Goal: Task Accomplishment & Management: Complete application form

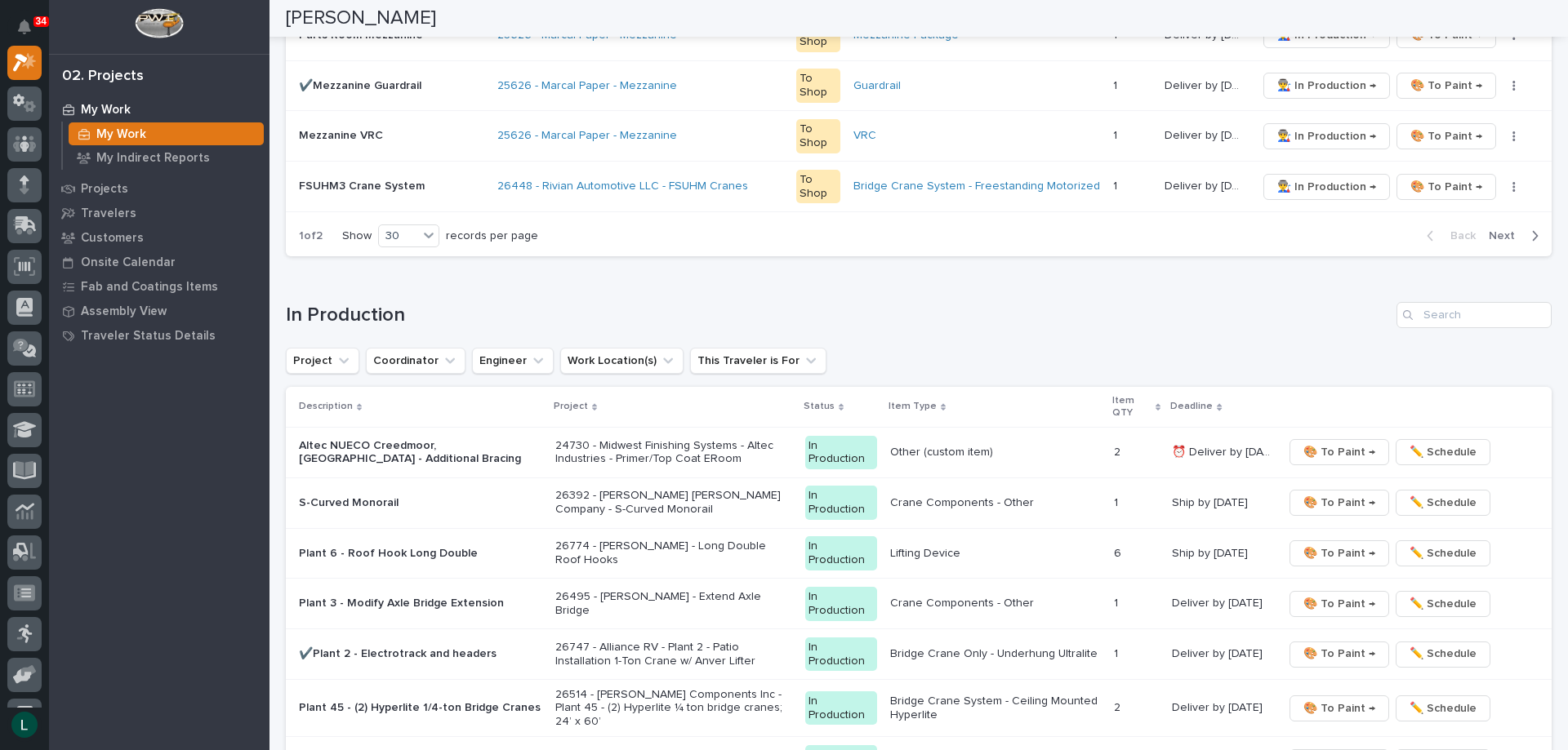
scroll to position [1795, 0]
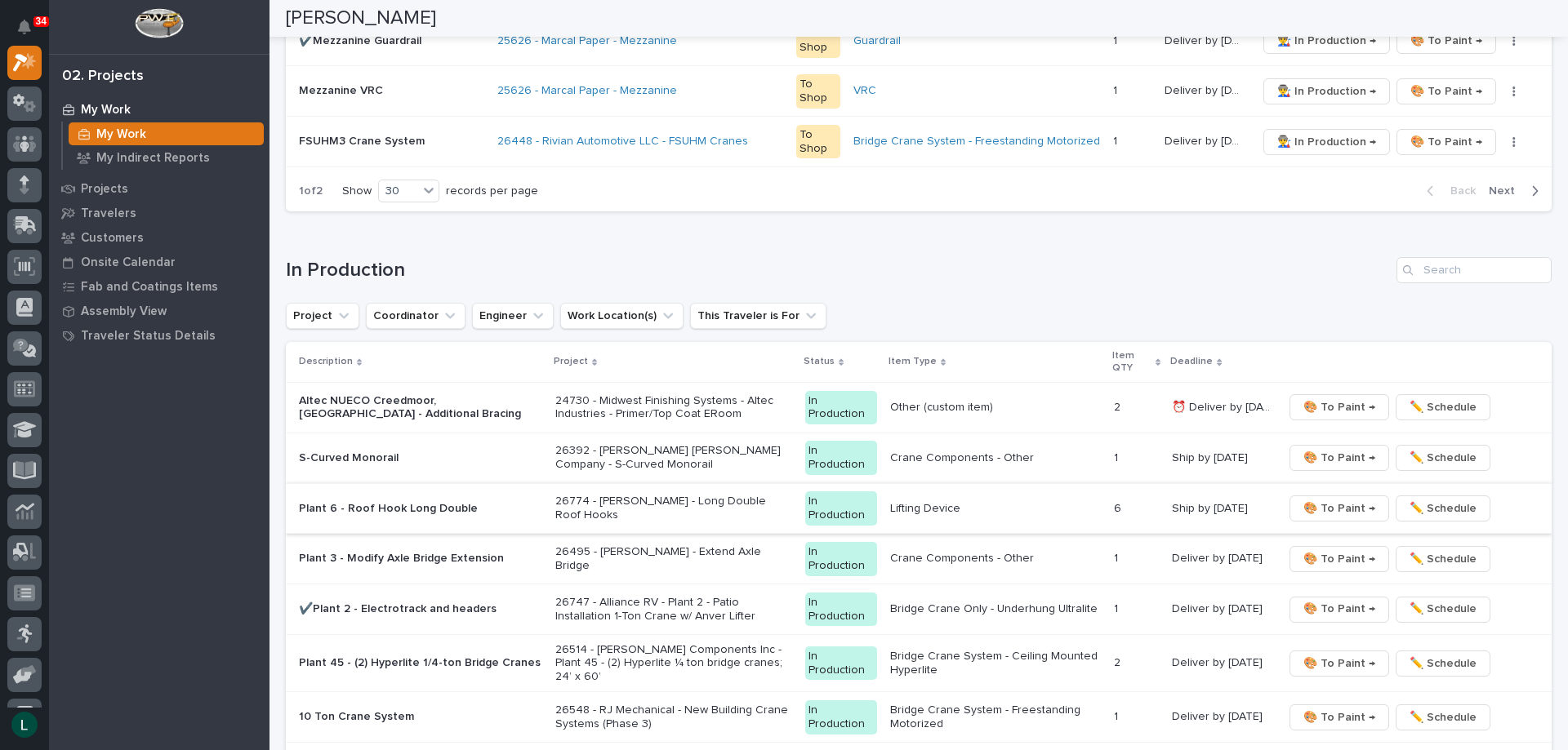
click at [1317, 505] on span "🎨 To Paint →" at bounding box center [1339, 508] width 72 height 19
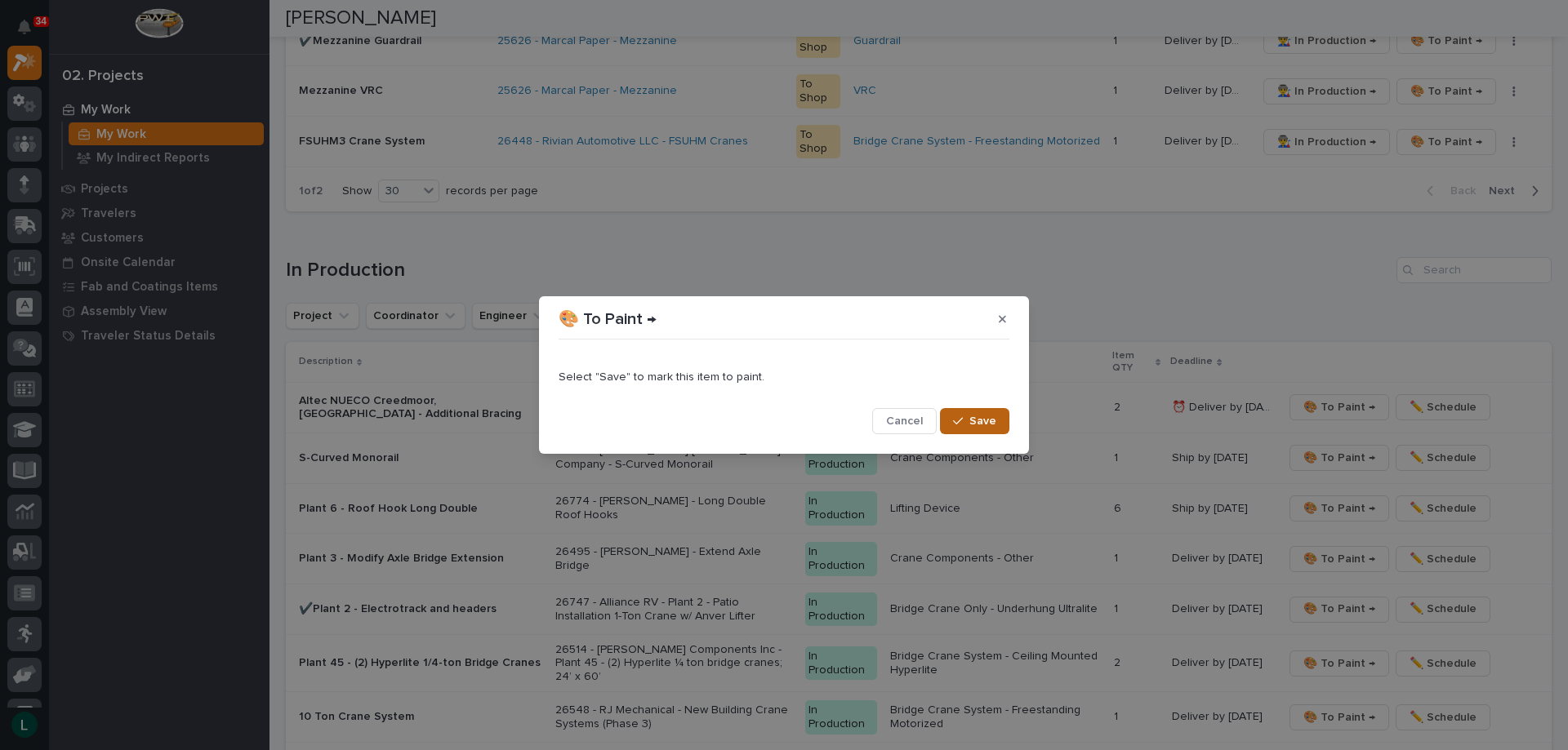
click at [970, 419] on span "Save" at bounding box center [982, 421] width 27 height 15
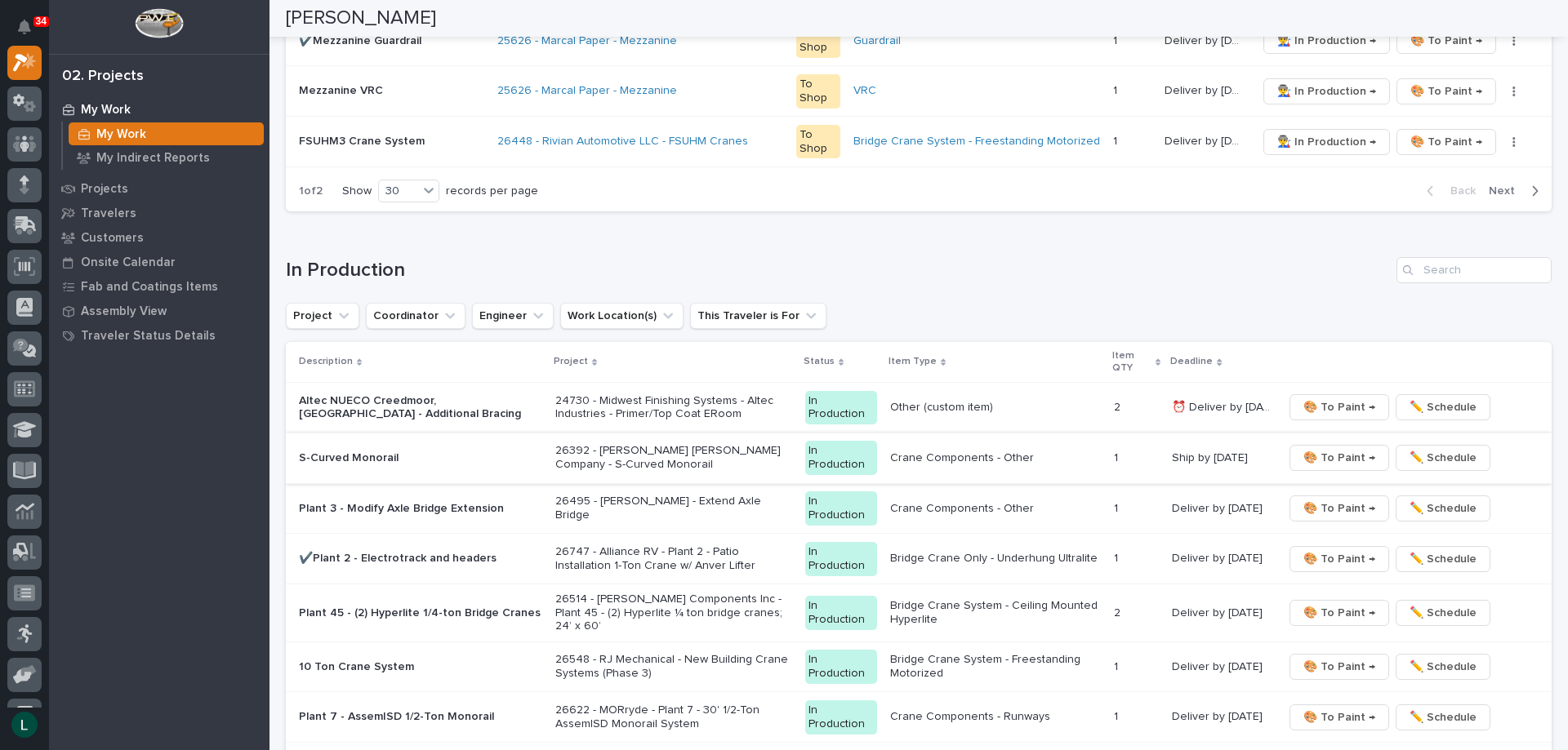
scroll to position [1770, 0]
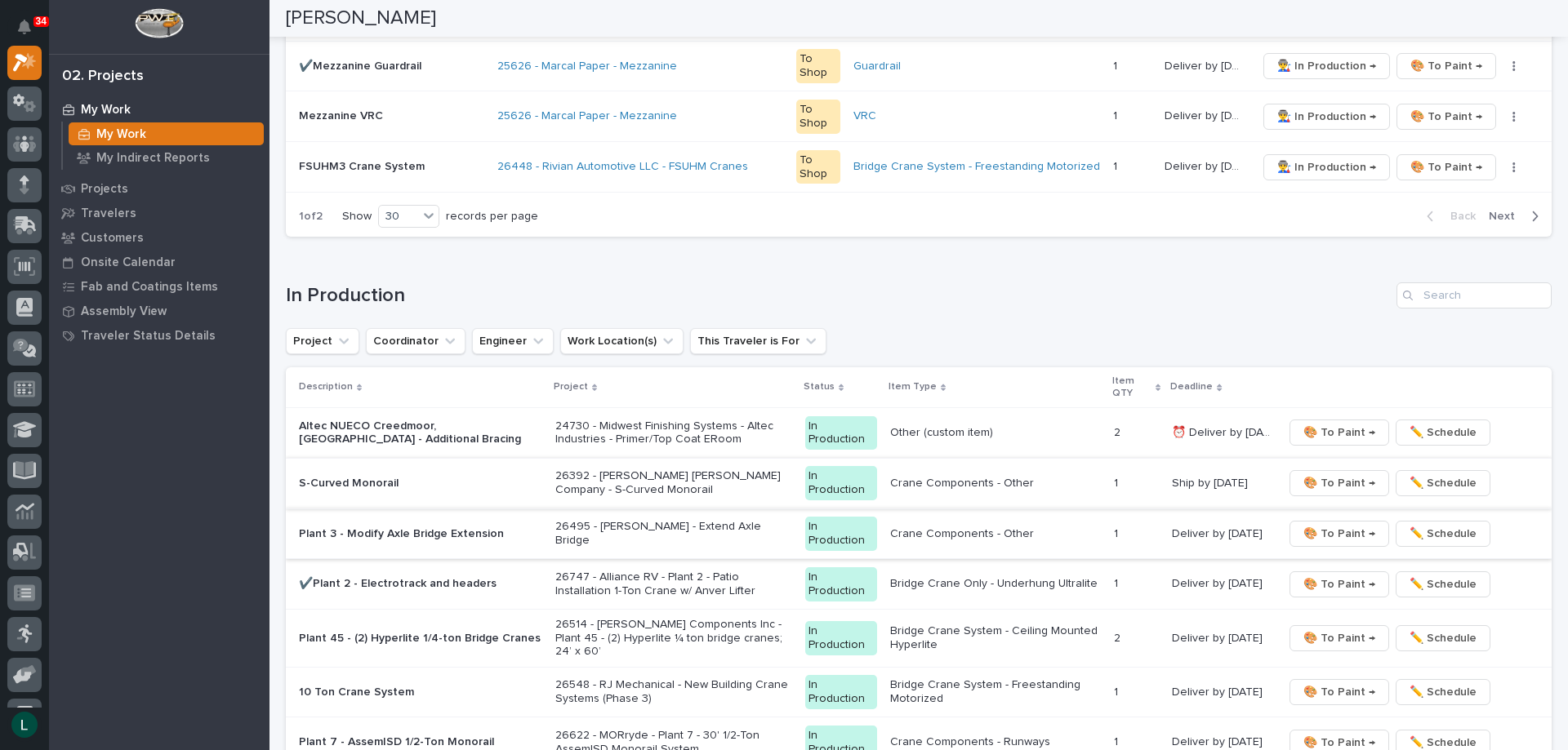
click at [1327, 530] on span "🎨 To Paint →" at bounding box center [1339, 533] width 72 height 19
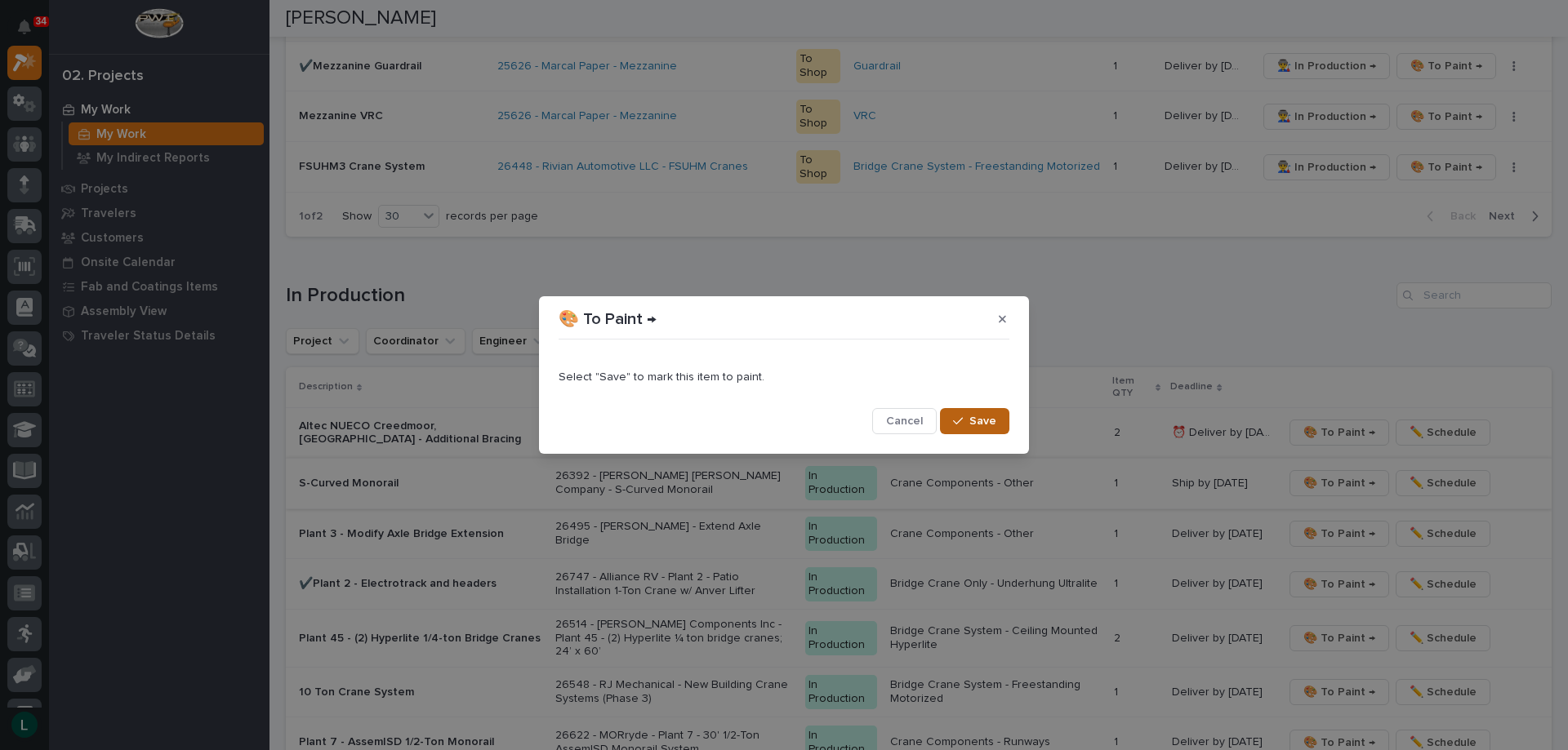
click at [978, 415] on span "Save" at bounding box center [982, 421] width 27 height 15
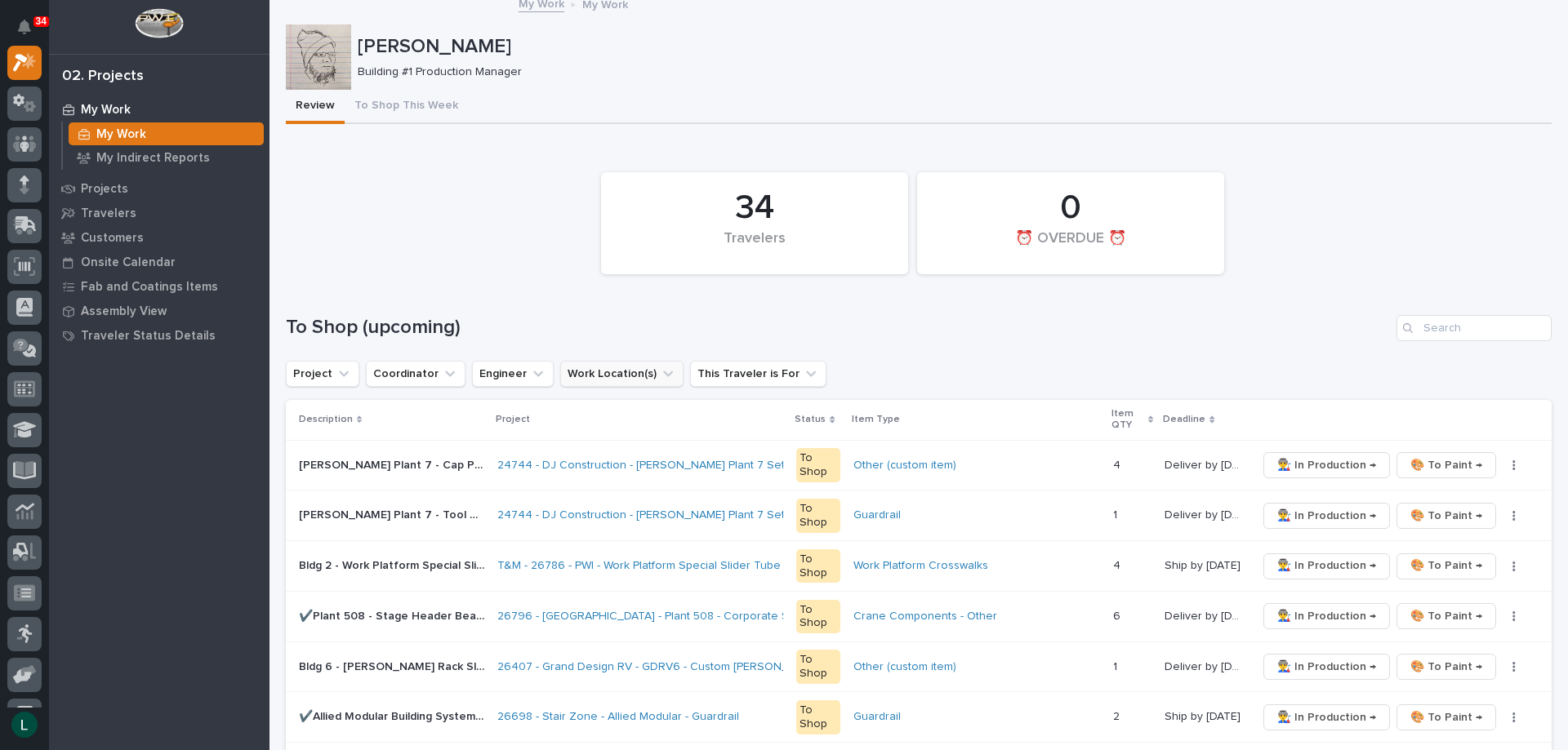
scroll to position [0, 0]
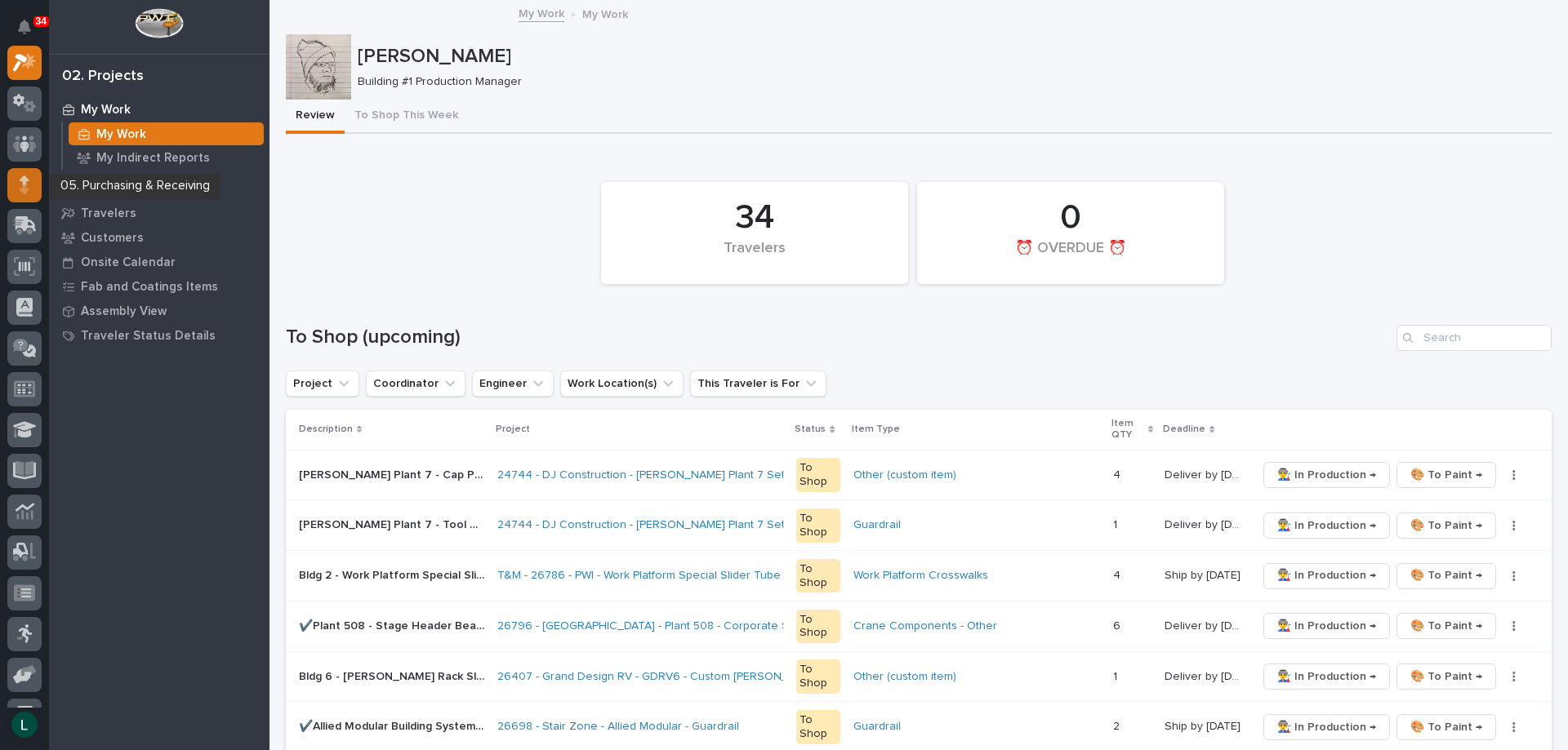
click at [25, 178] on icon at bounding box center [24, 180] width 10 height 9
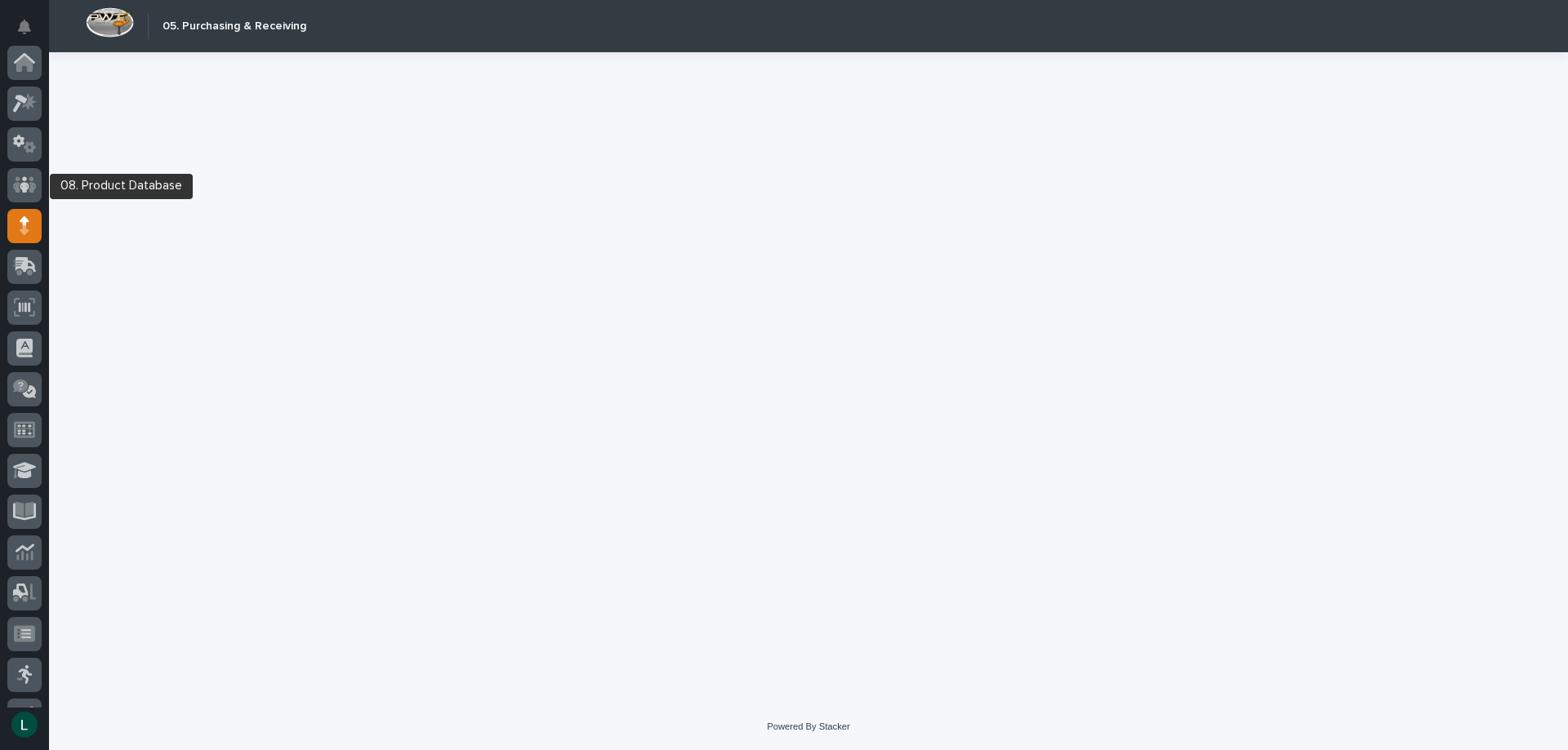
scroll to position [163, 0]
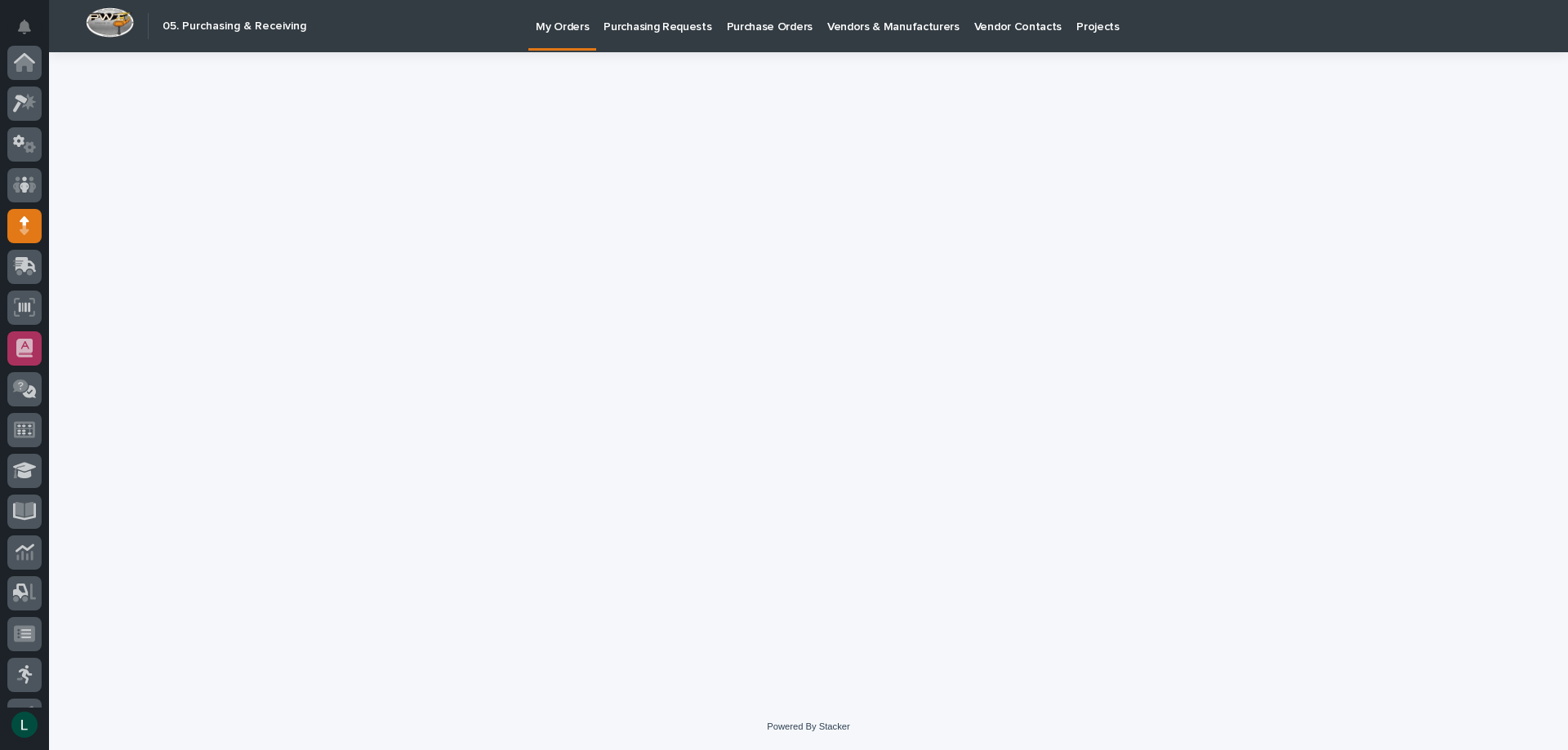
scroll to position [163, 0]
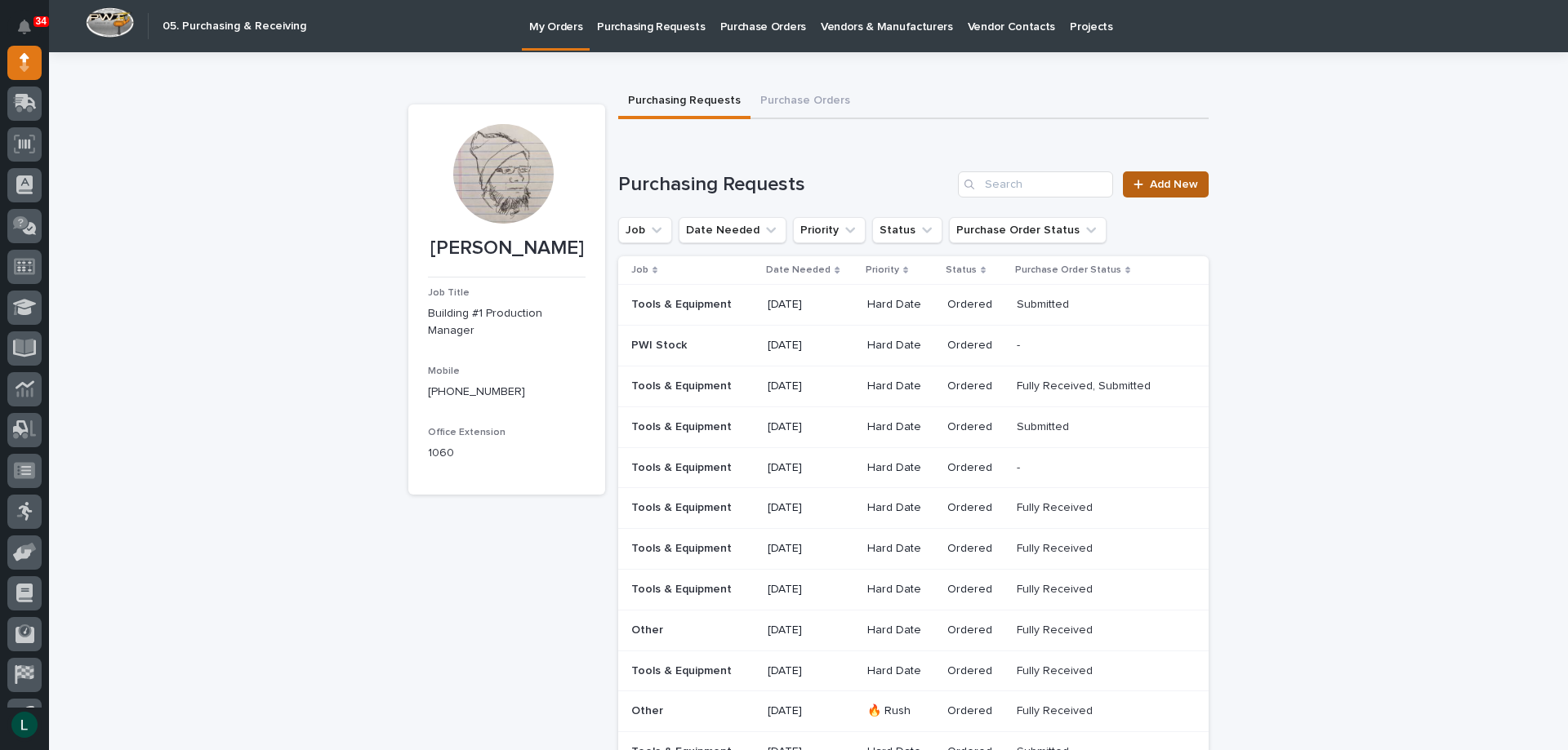
click at [1158, 184] on span "Add New" at bounding box center [1174, 184] width 48 height 11
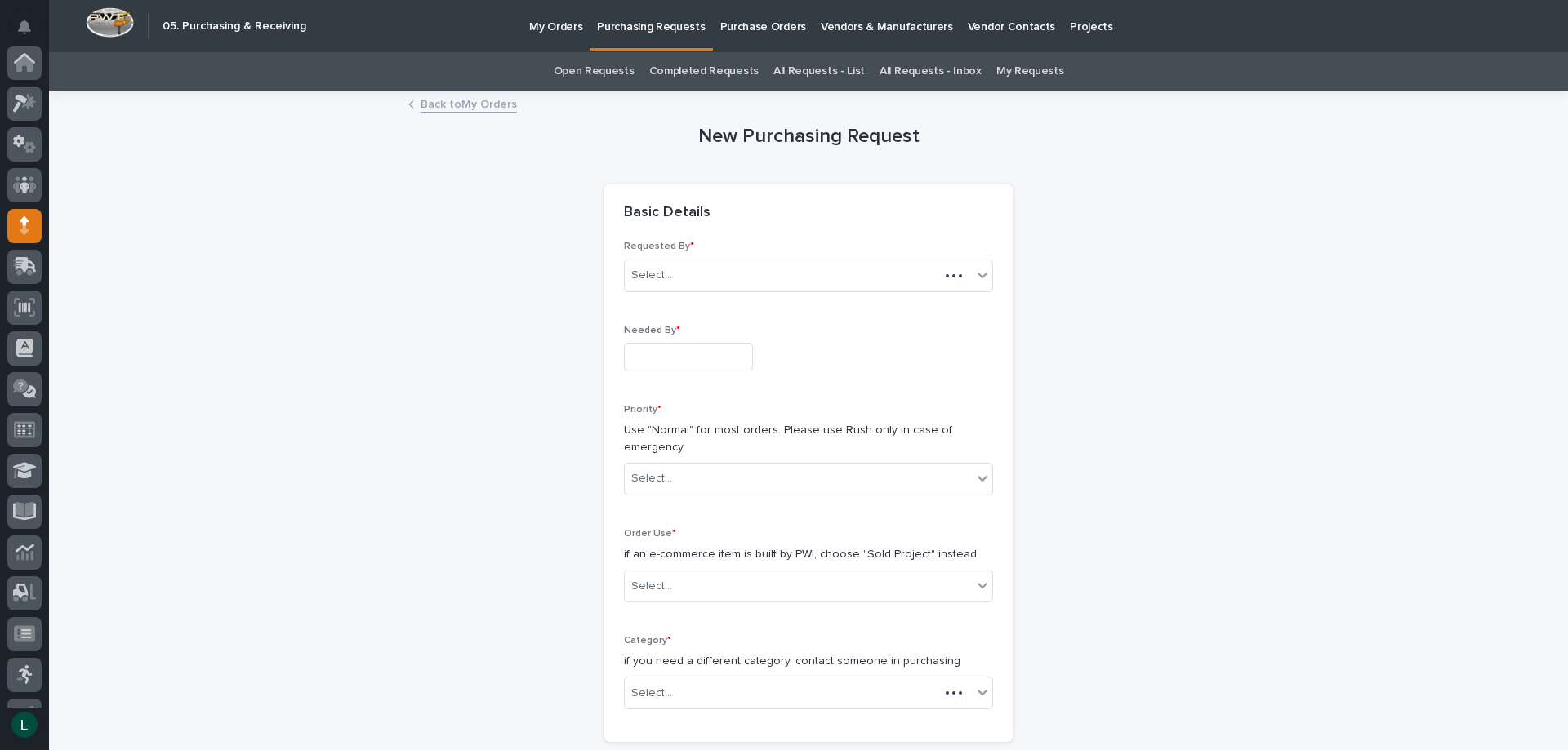
scroll to position [163, 0]
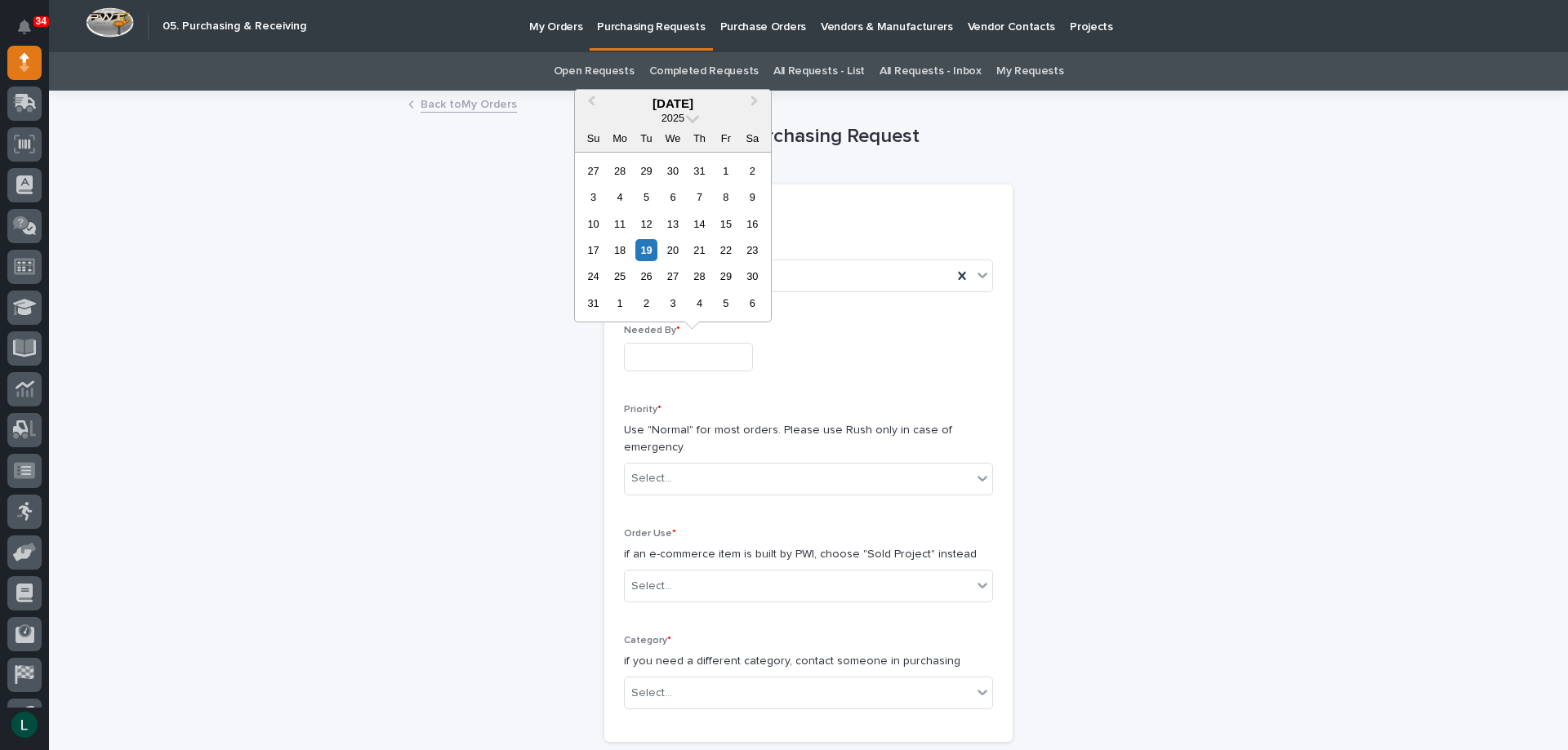
click at [698, 360] on input "text" at bounding box center [689, 356] width 129 height 29
click at [647, 273] on div "26" at bounding box center [646, 276] width 22 height 22
type input "**********"
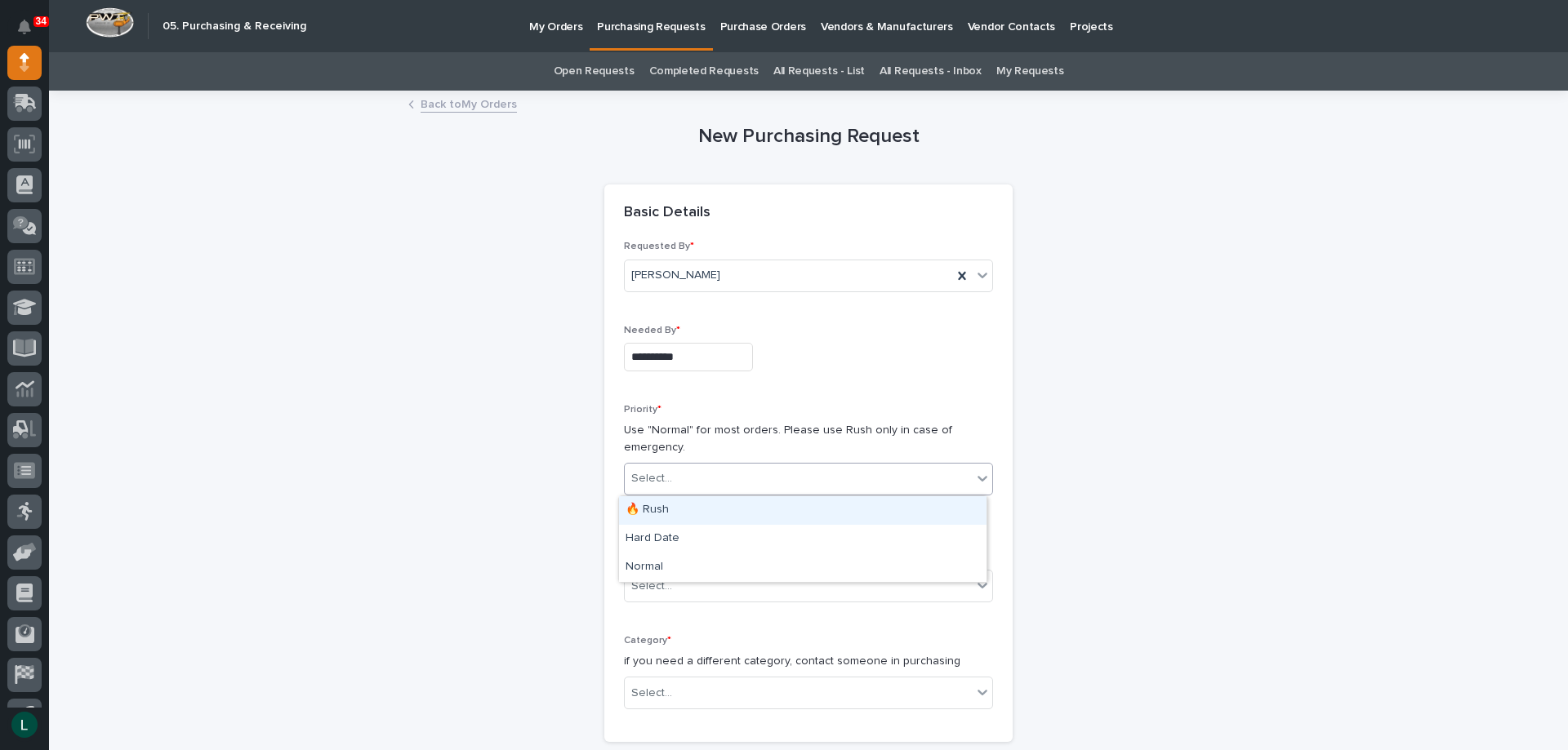
click at [807, 465] on div "Select..." at bounding box center [808, 479] width 369 height 32
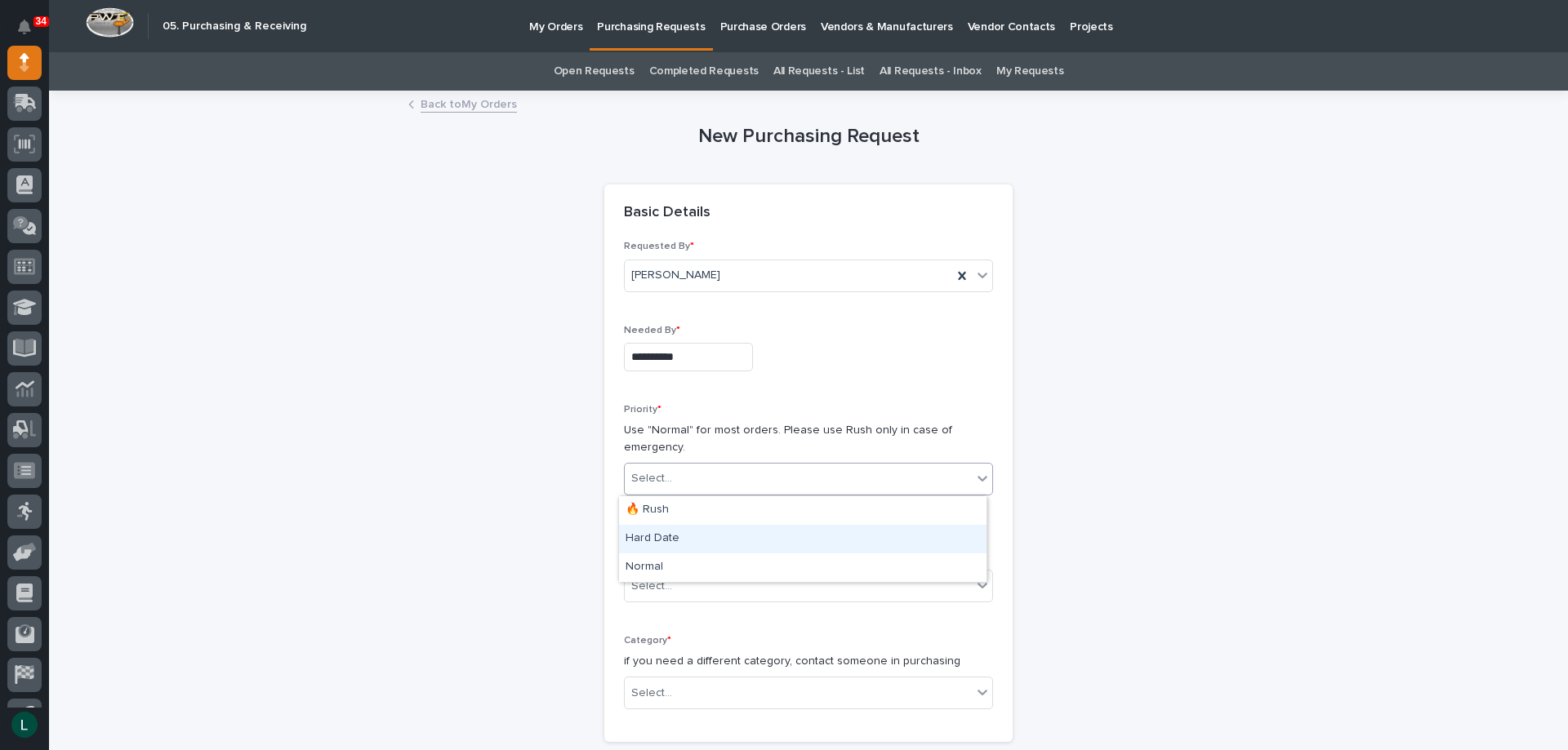
click at [744, 530] on div "Hard Date" at bounding box center [802, 538] width 367 height 29
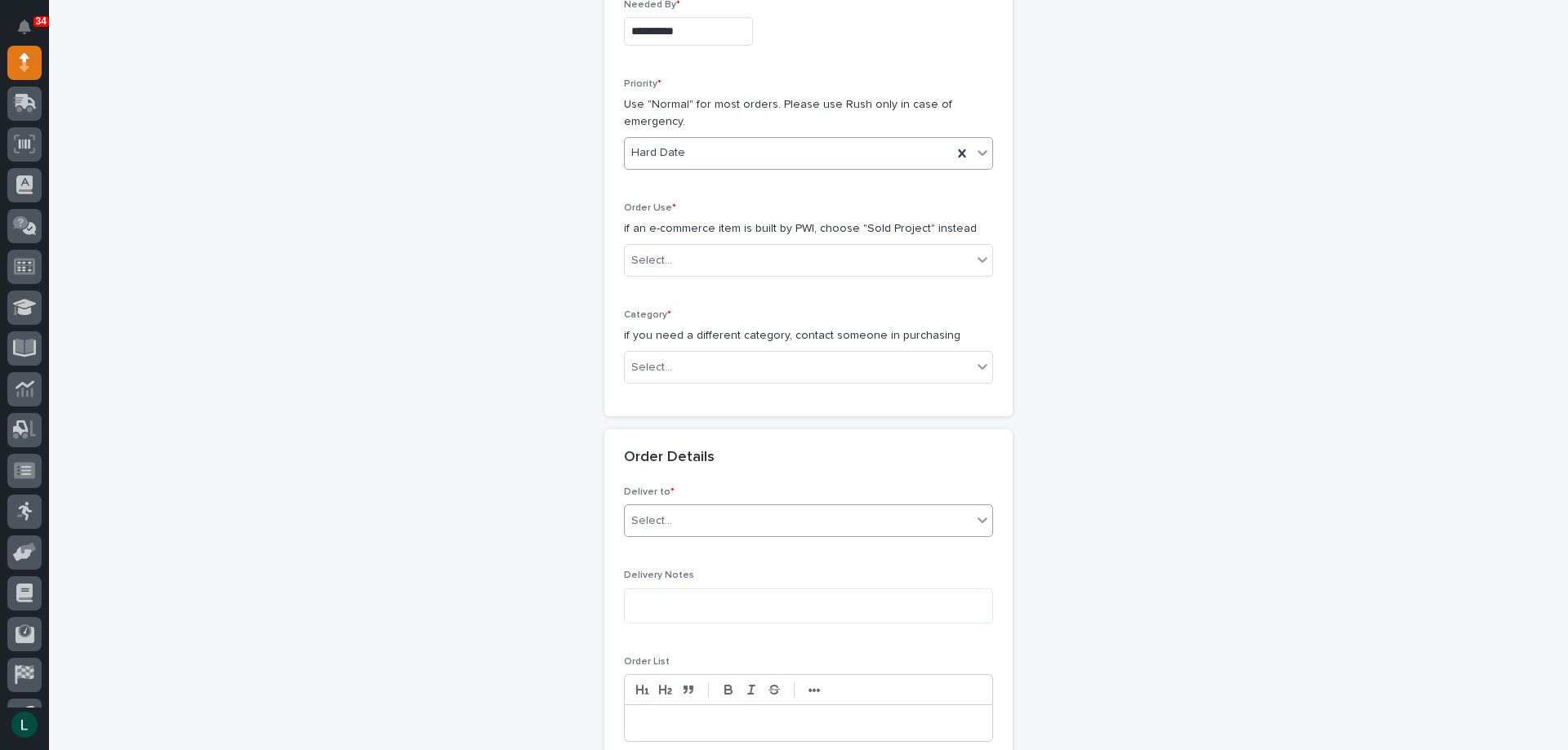
scroll to position [327, 0]
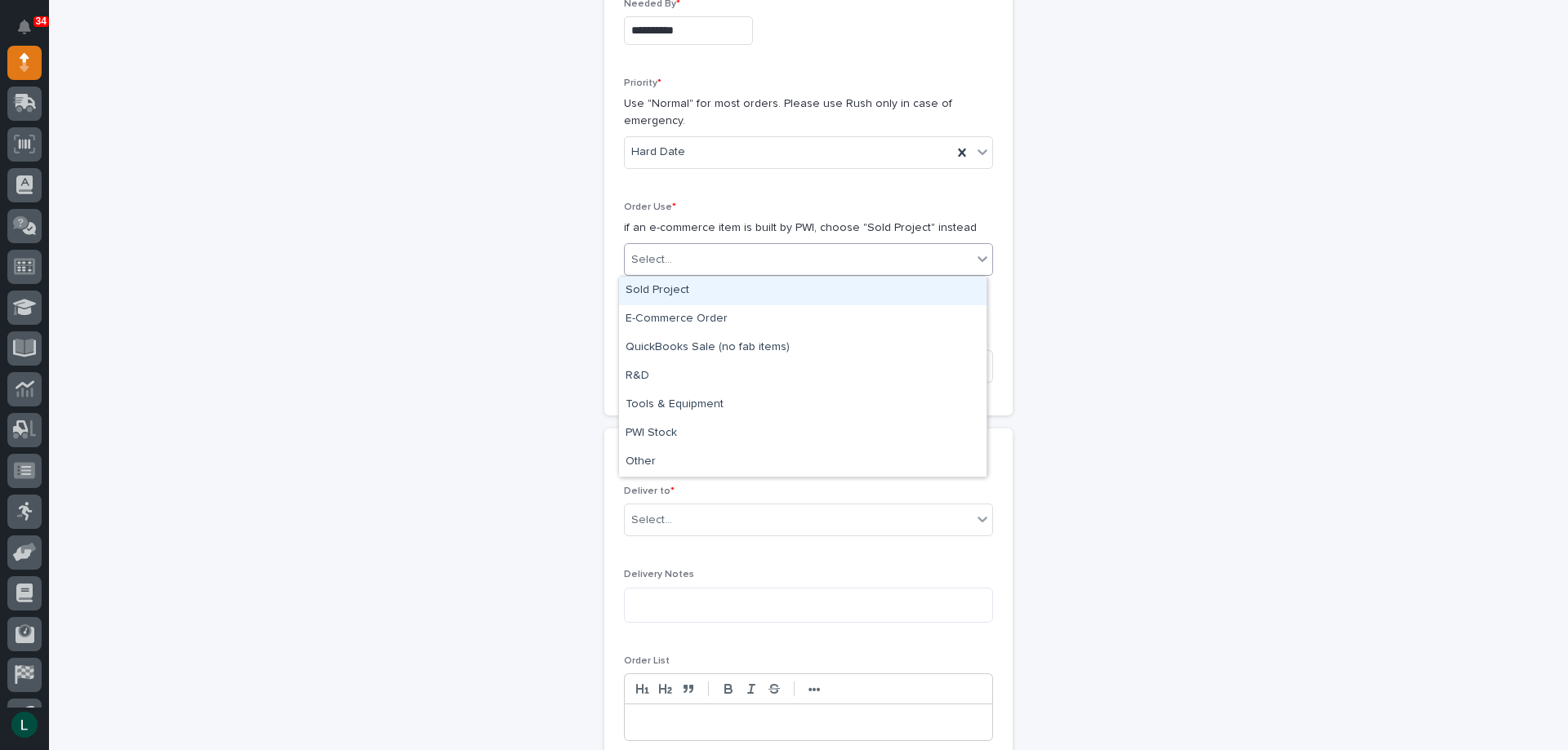
click at [806, 247] on div "Select..." at bounding box center [797, 260] width 347 height 27
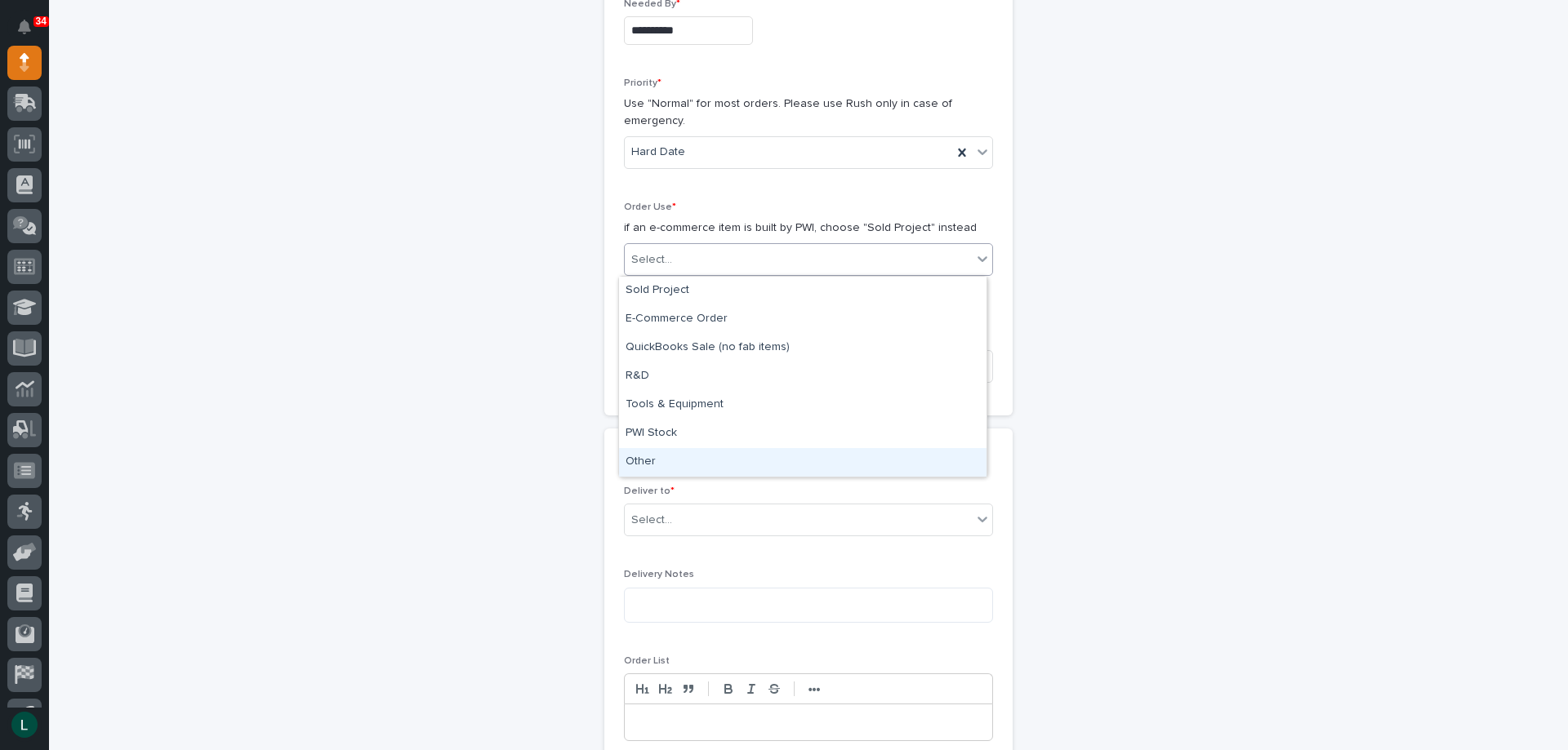
click at [732, 460] on div "Other" at bounding box center [802, 462] width 367 height 29
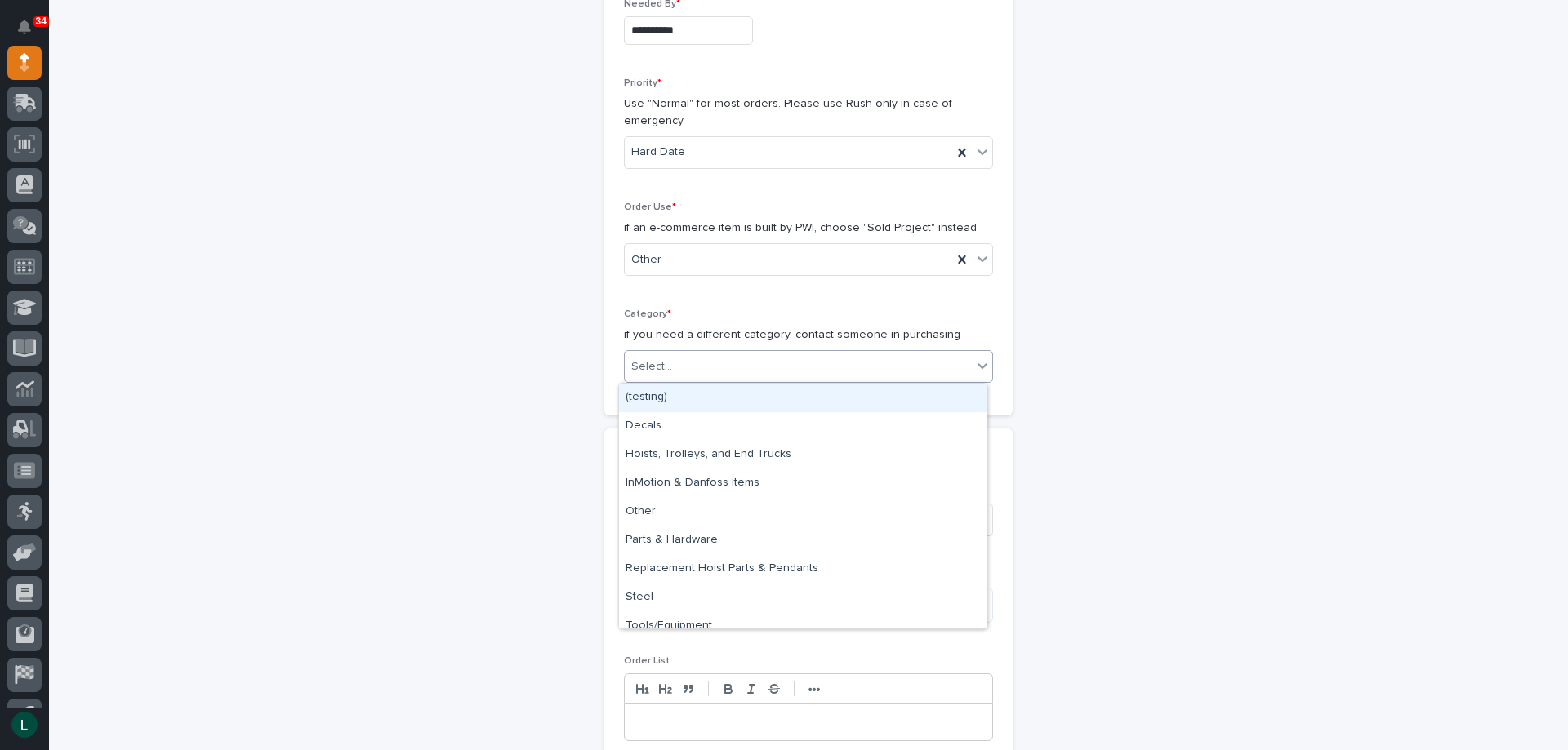
click at [720, 354] on div "Select..." at bounding box center [797, 366] width 347 height 27
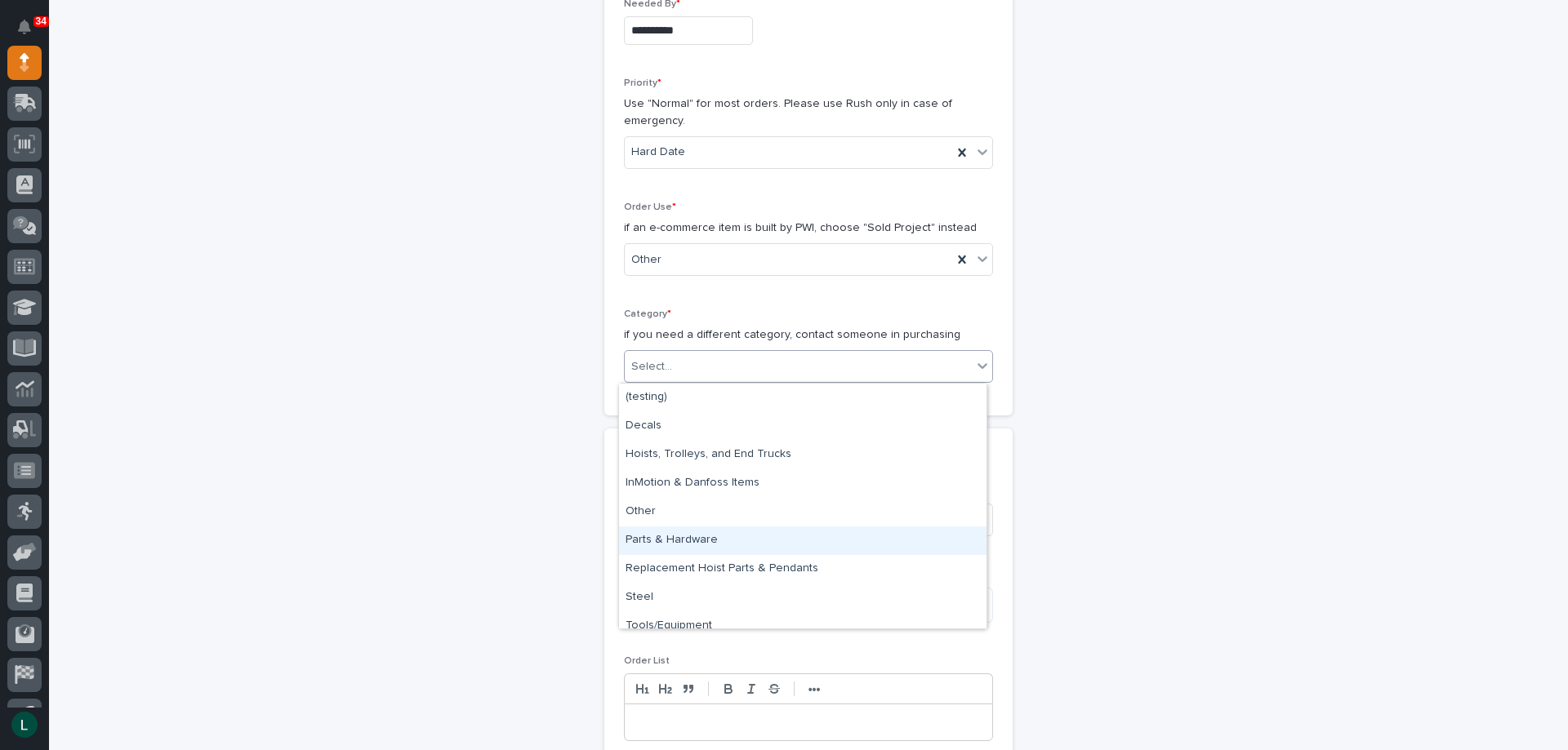
click at [692, 536] on div "Parts & Hardware" at bounding box center [802, 540] width 367 height 29
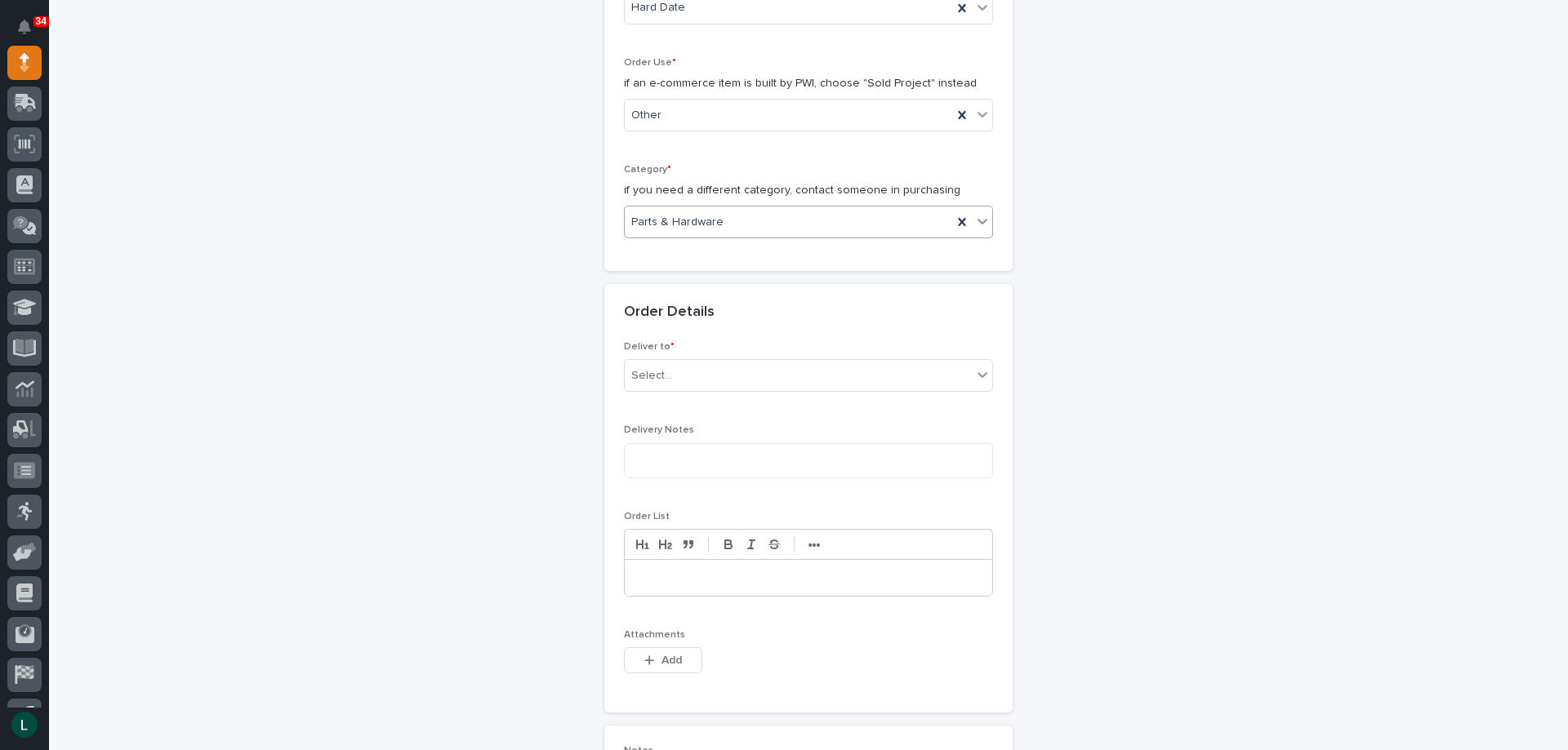
scroll to position [490, 0]
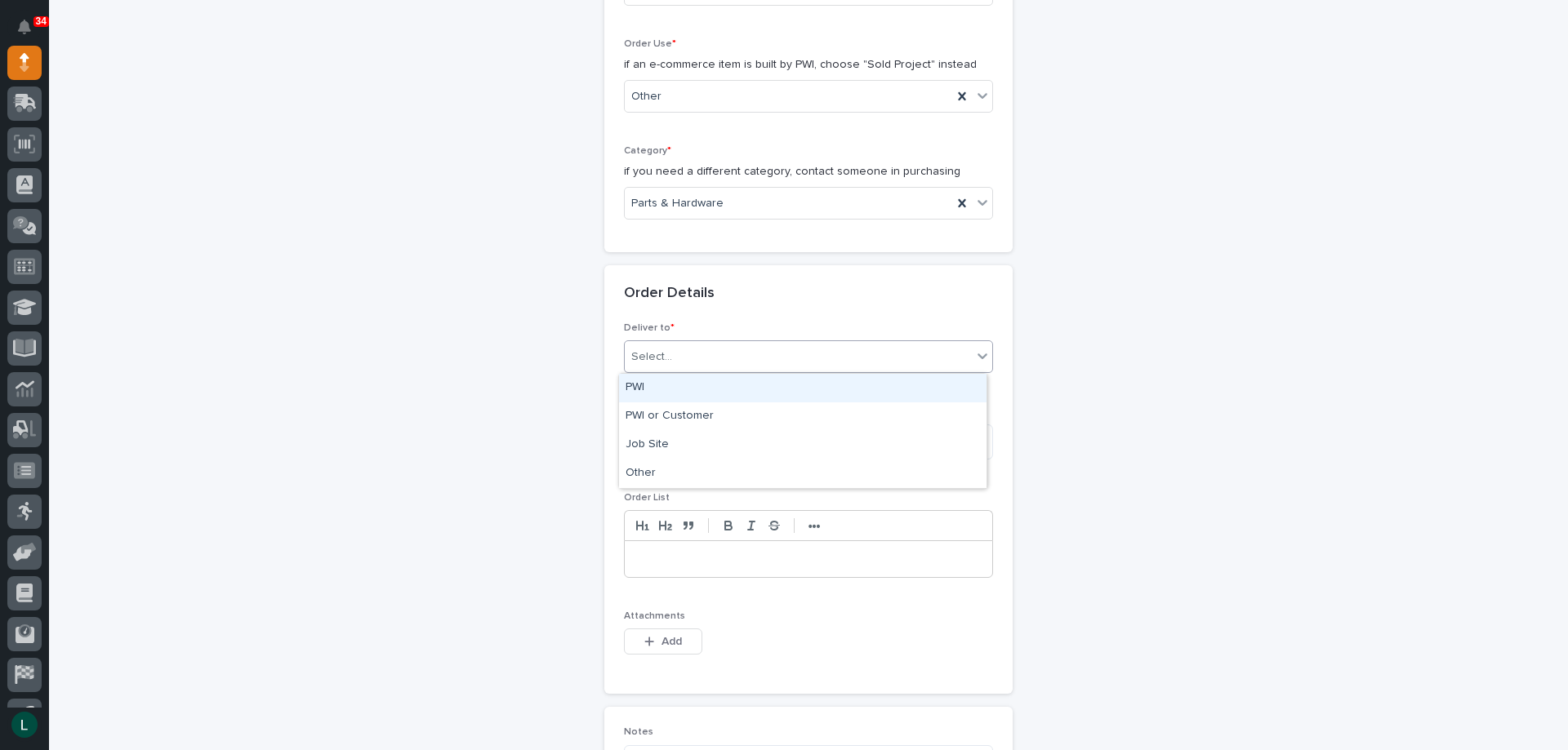
click at [732, 343] on div "Select..." at bounding box center [797, 356] width 347 height 27
click at [703, 378] on div "PWI" at bounding box center [802, 387] width 367 height 29
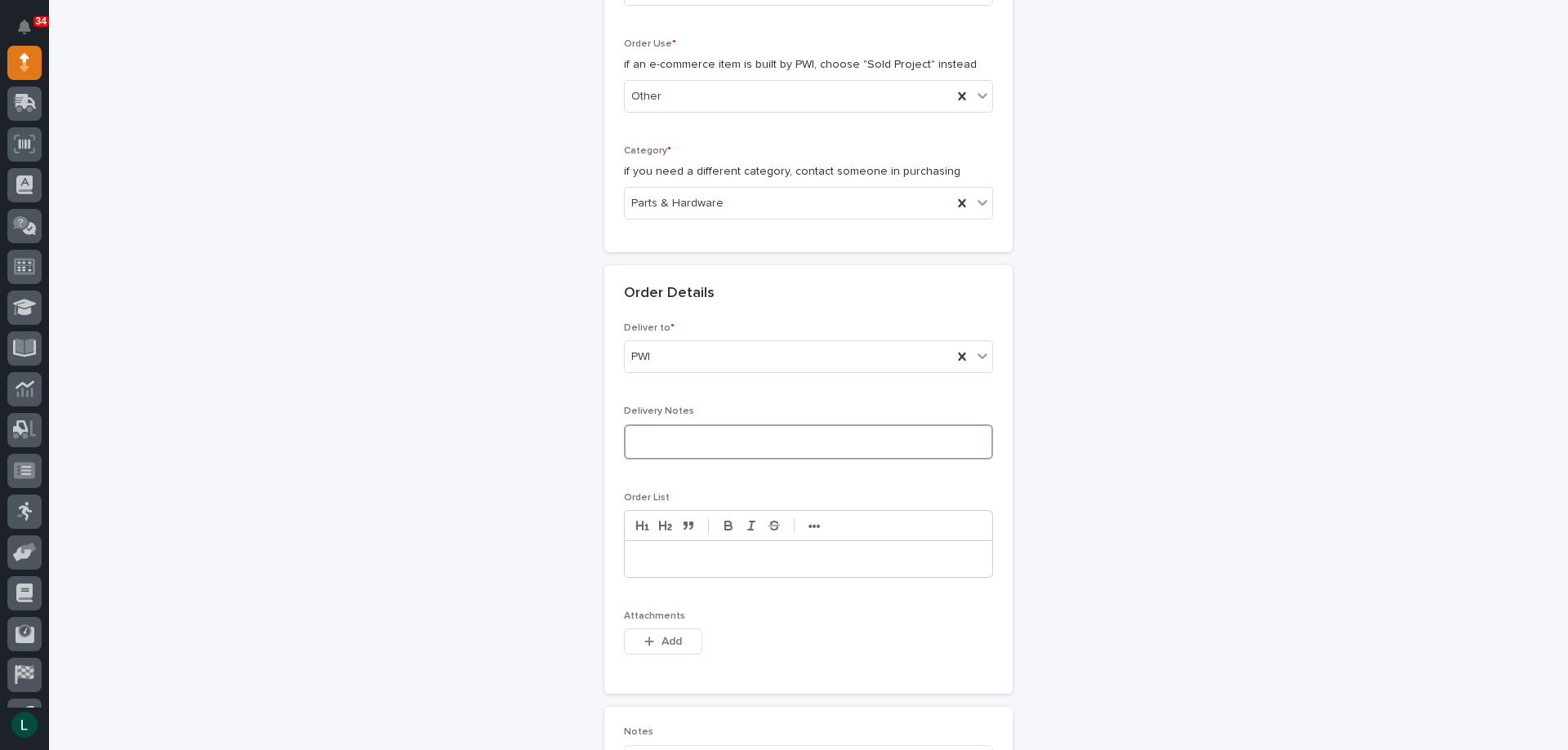
click at [702, 441] on textarea at bounding box center [808, 442] width 369 height 35
type textarea "*********"
click at [681, 563] on p at bounding box center [808, 560] width 343 height 17
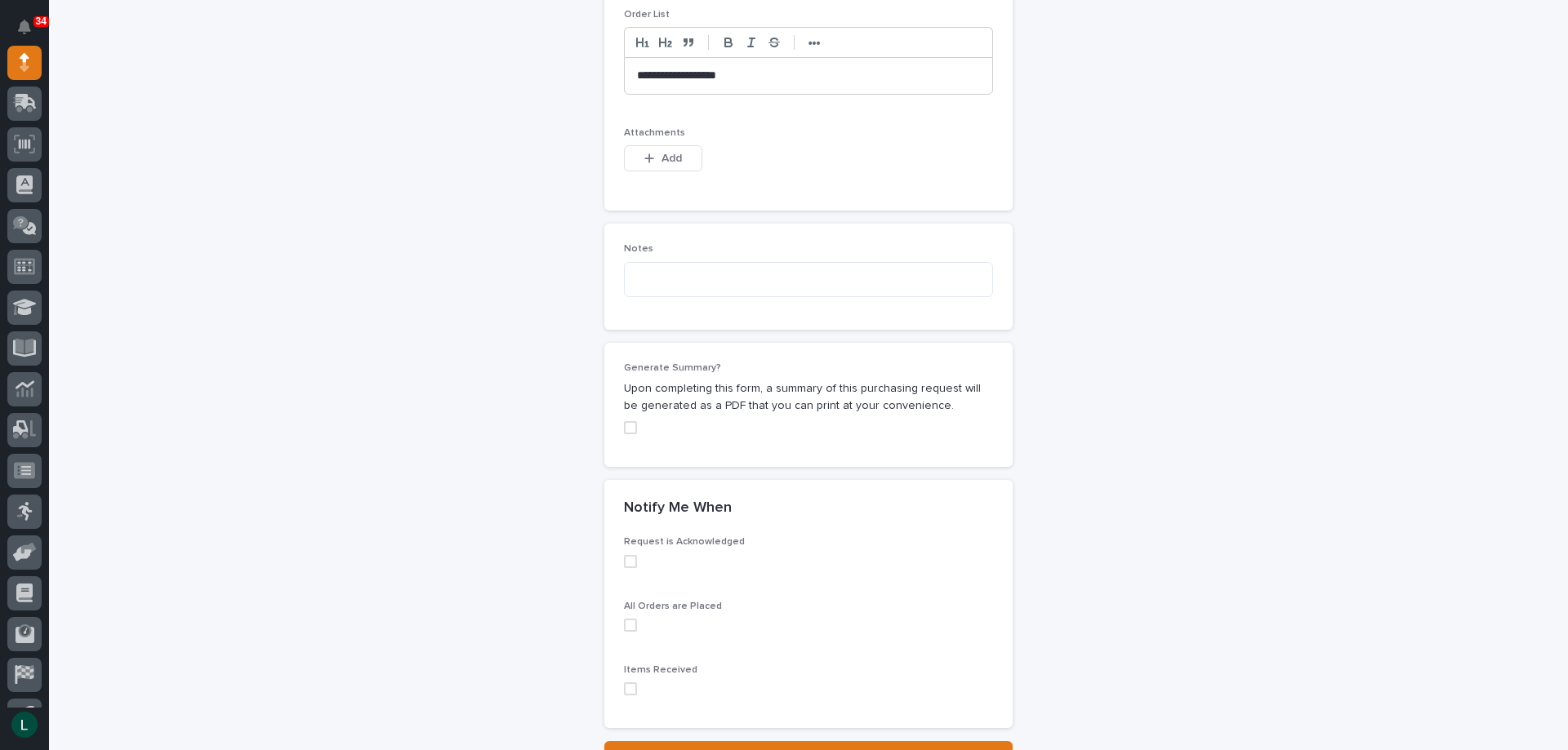
scroll to position [1061, 0]
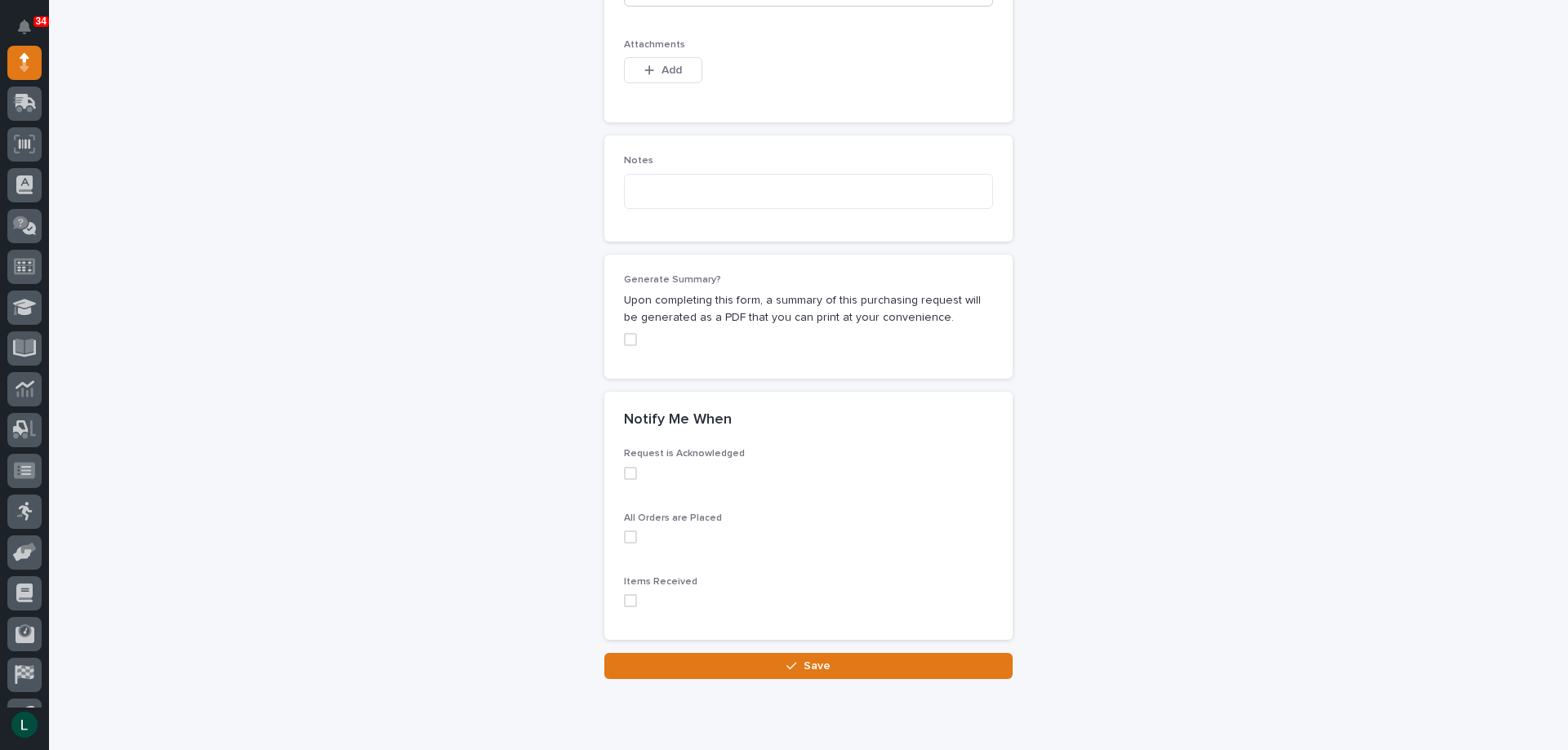
click at [625, 470] on span at bounding box center [631, 473] width 13 height 13
click at [624, 537] on span at bounding box center [631, 537] width 13 height 13
click at [624, 601] on span at bounding box center [631, 601] width 13 height 13
click at [795, 664] on div "button" at bounding box center [795, 665] width 17 height 11
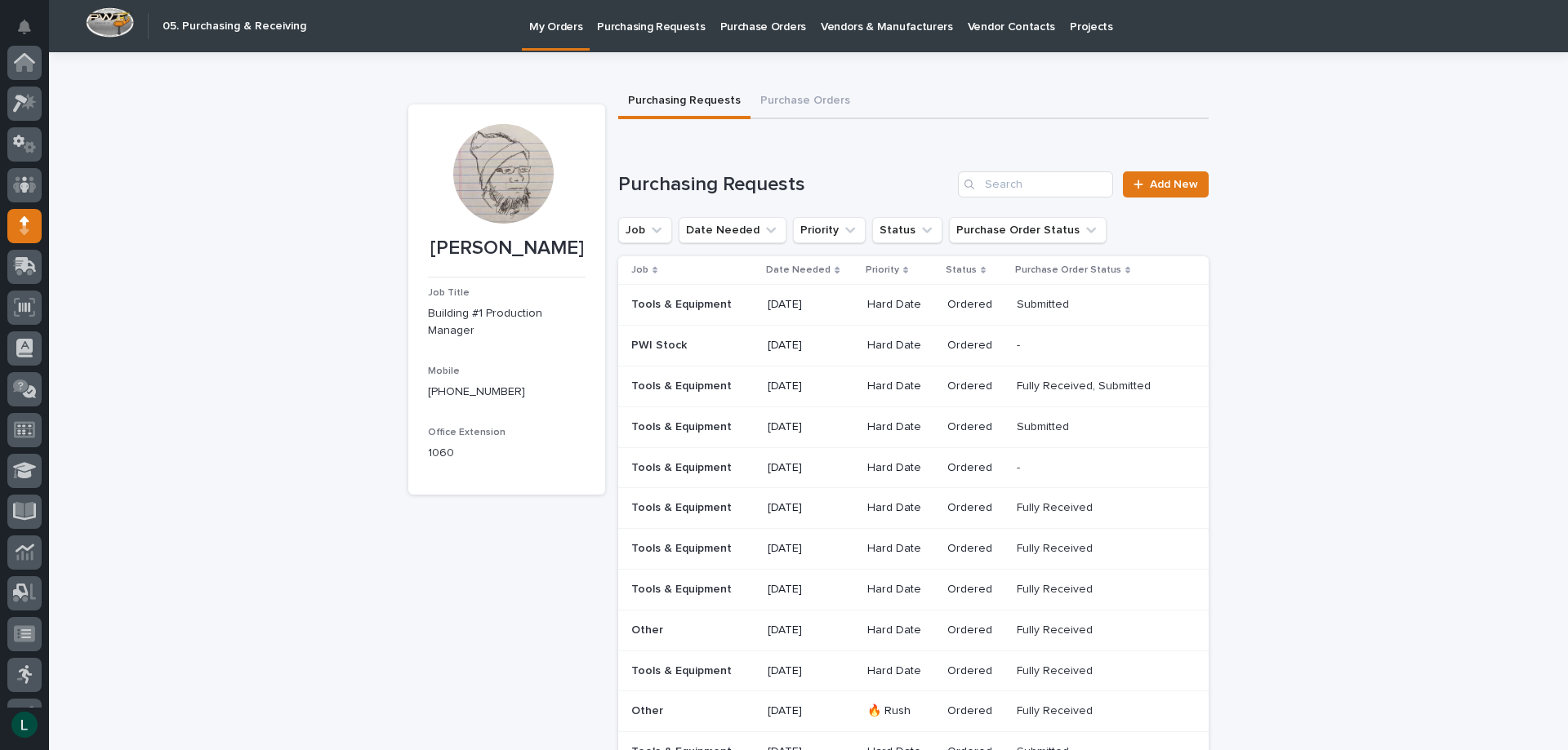
scroll to position [163, 0]
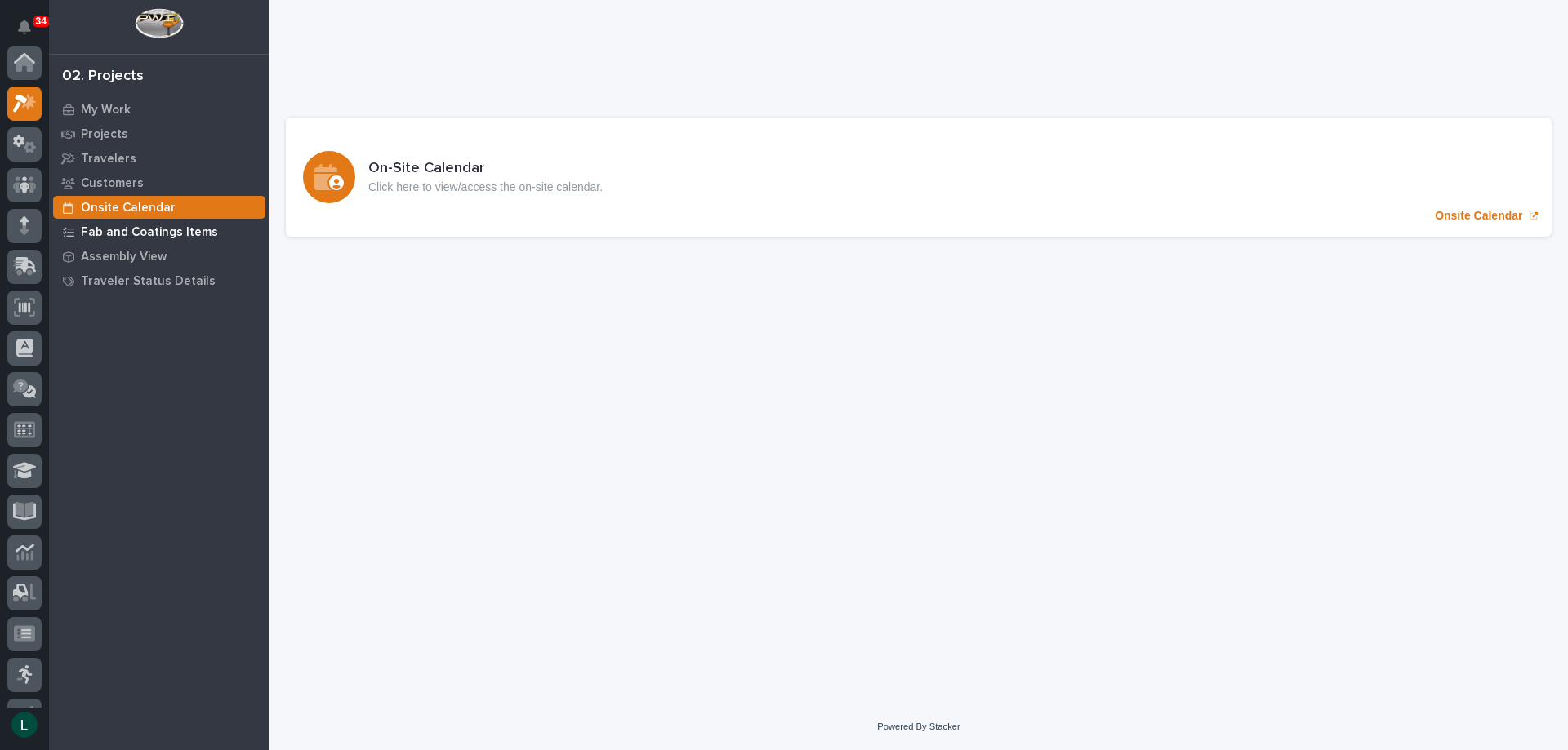
scroll to position [40, 0]
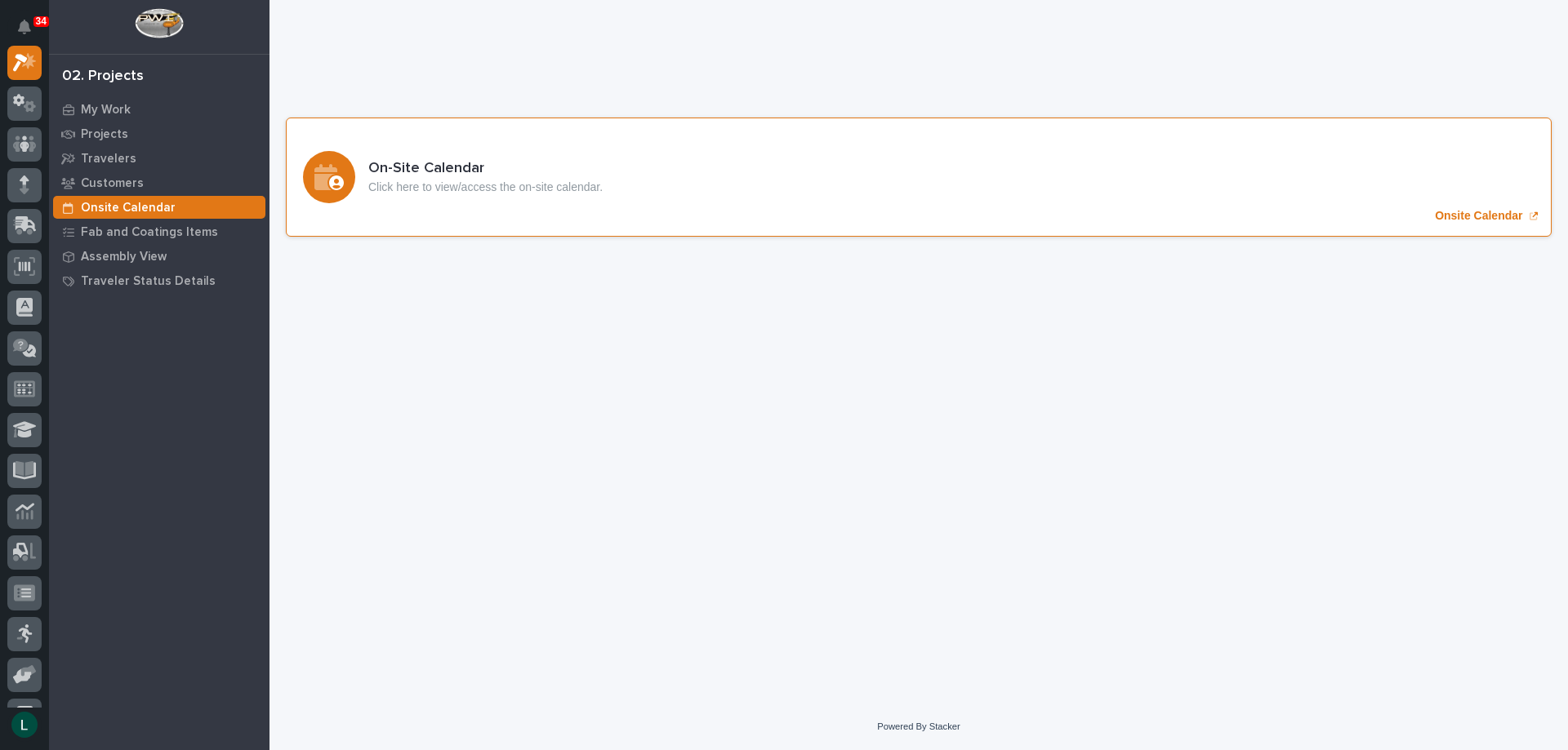
click at [325, 185] on icon "Onsite Calendar" at bounding box center [325, 177] width 23 height 26
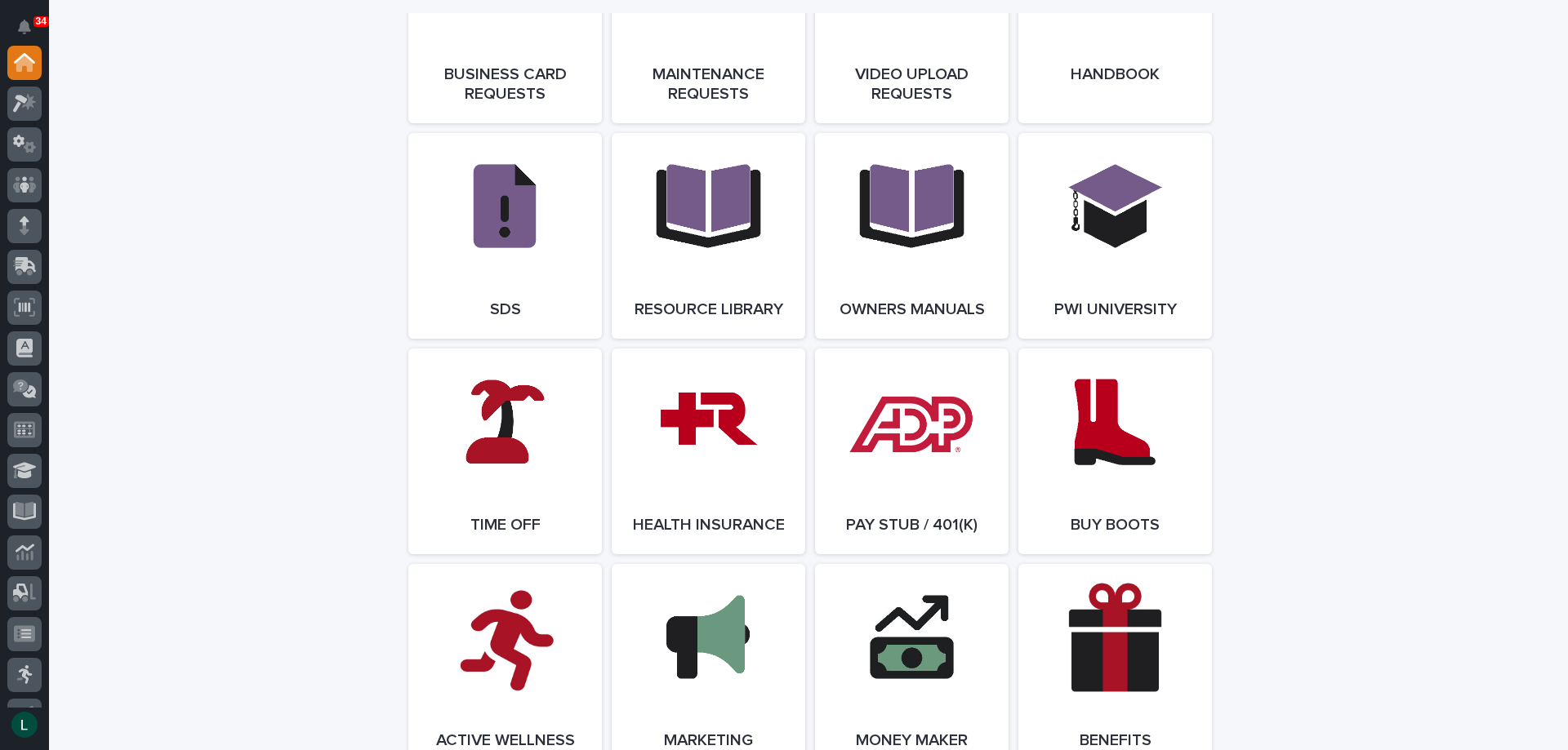
scroll to position [2775, 0]
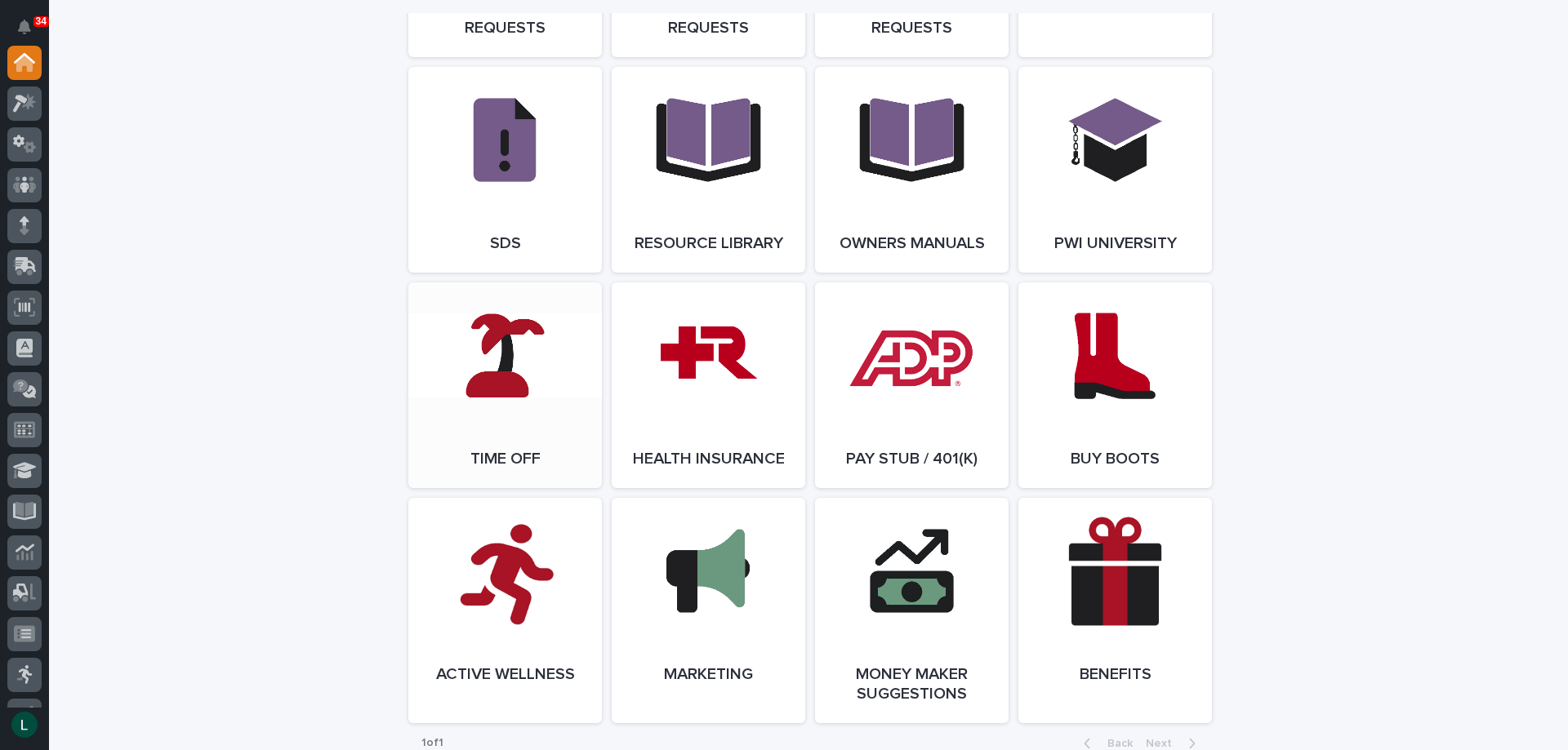
click at [482, 392] on link "Open Link" at bounding box center [505, 385] width 193 height 205
